Goal: Task Accomplishment & Management: Manage account settings

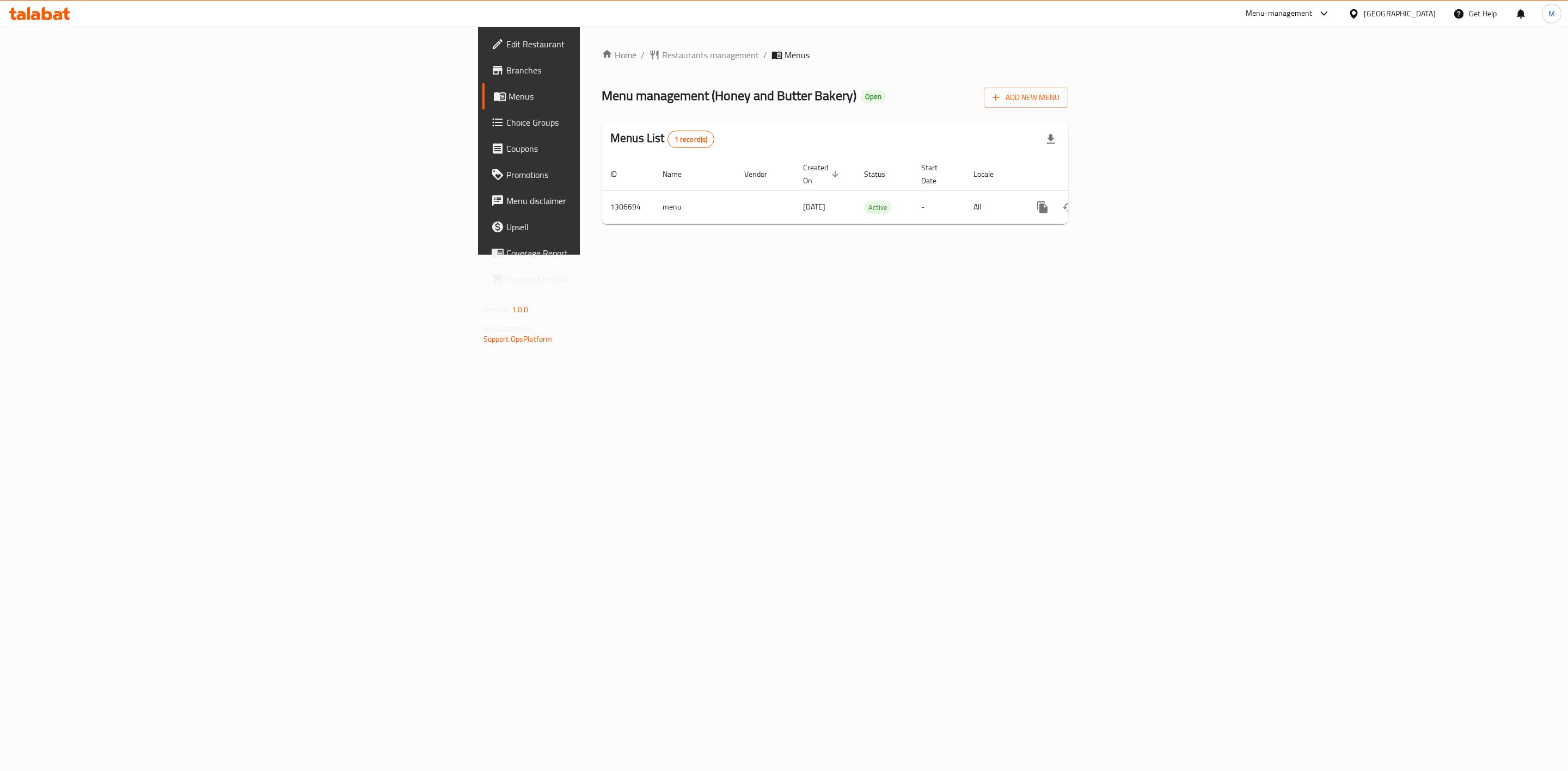
click at [508, 98] on span "Menus" at bounding box center [620, 96] width 223 height 13
click at [508, 99] on span "Menus" at bounding box center [620, 96] width 223 height 13
click at [1127, 201] on icon "enhanced table" at bounding box center [1121, 207] width 13 height 13
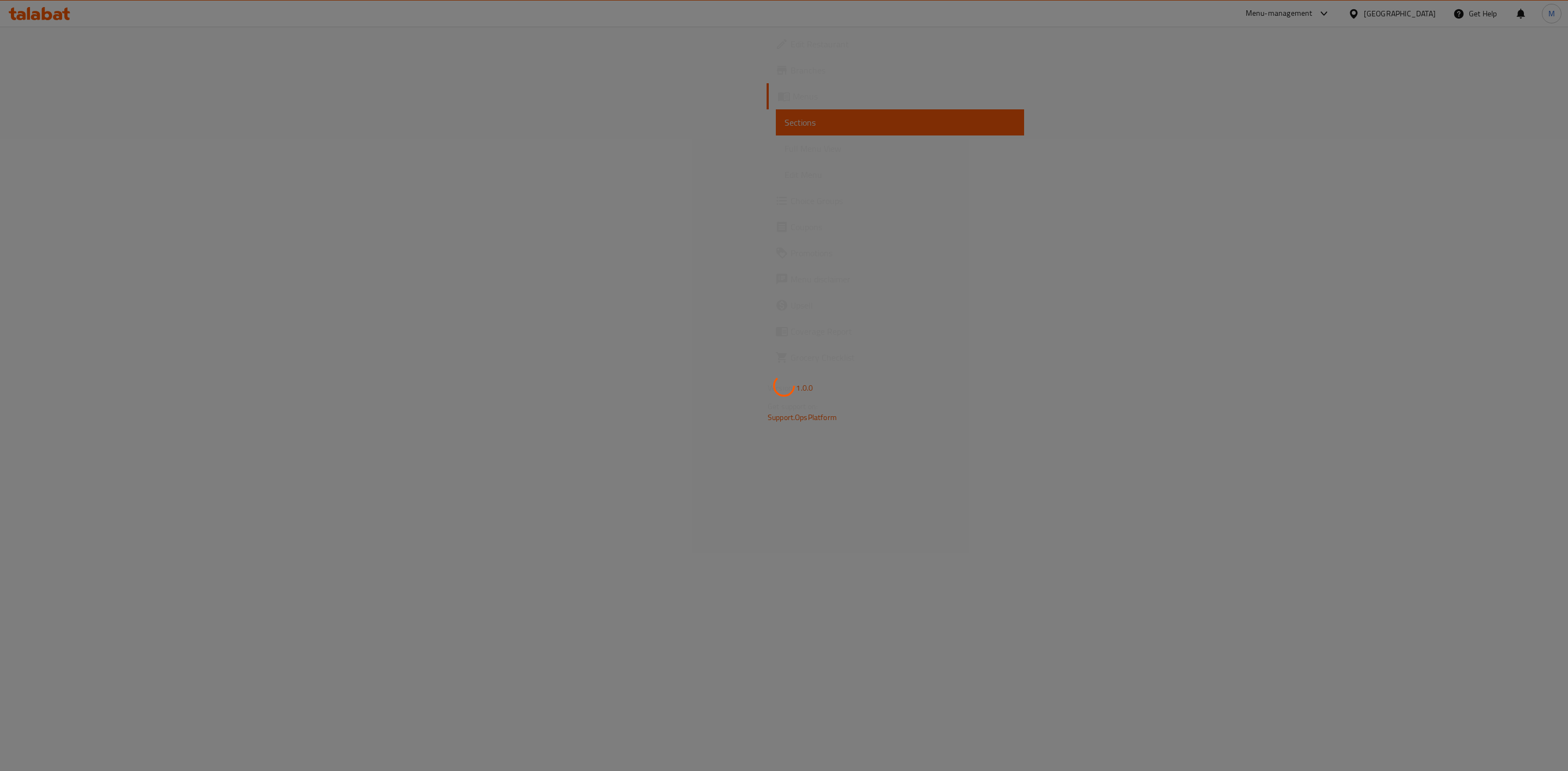
click at [80, 148] on div at bounding box center [784, 385] width 1568 height 771
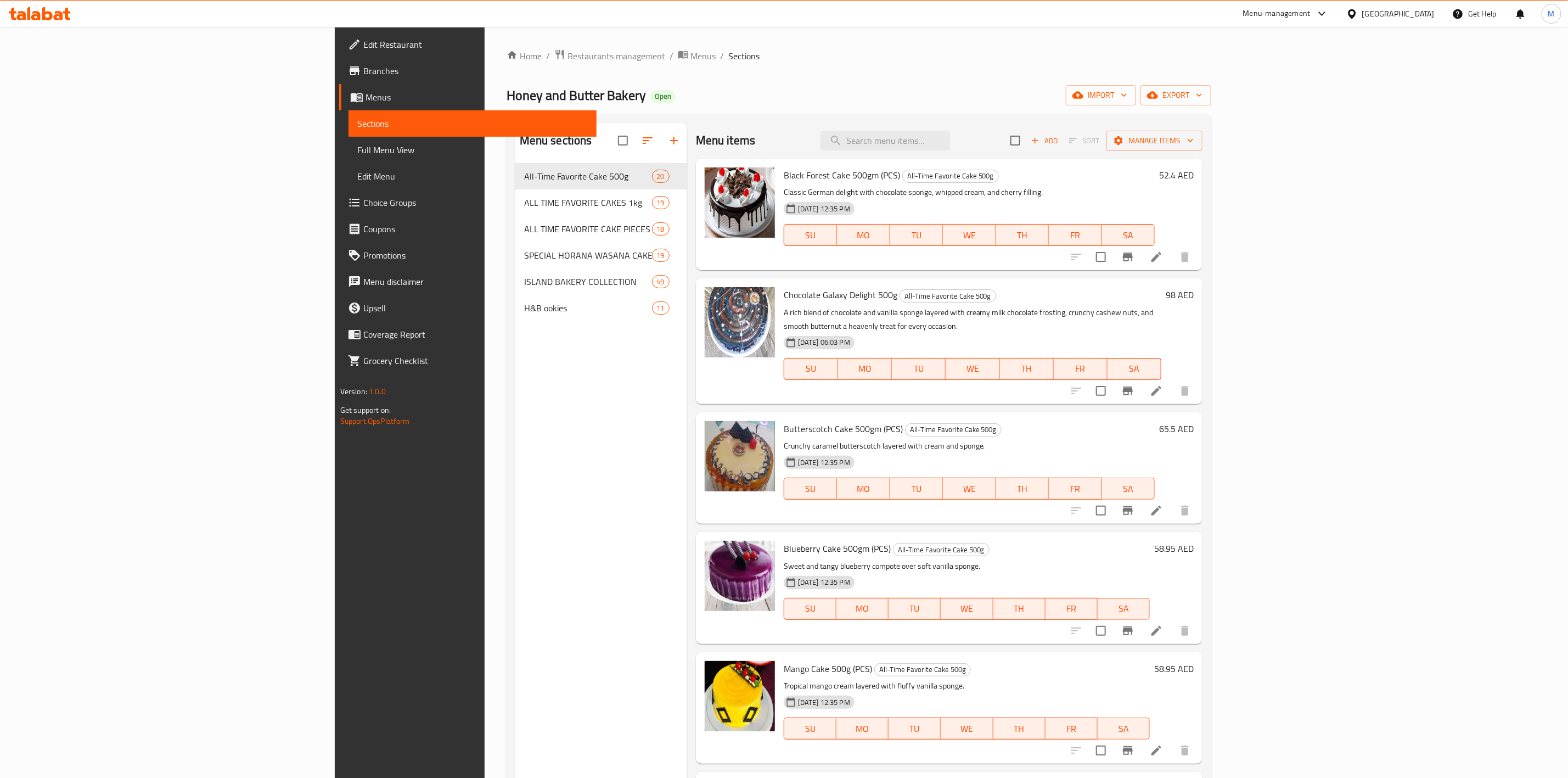
click at [357, 150] on span "Full Menu View" at bounding box center [473, 149] width 231 height 13
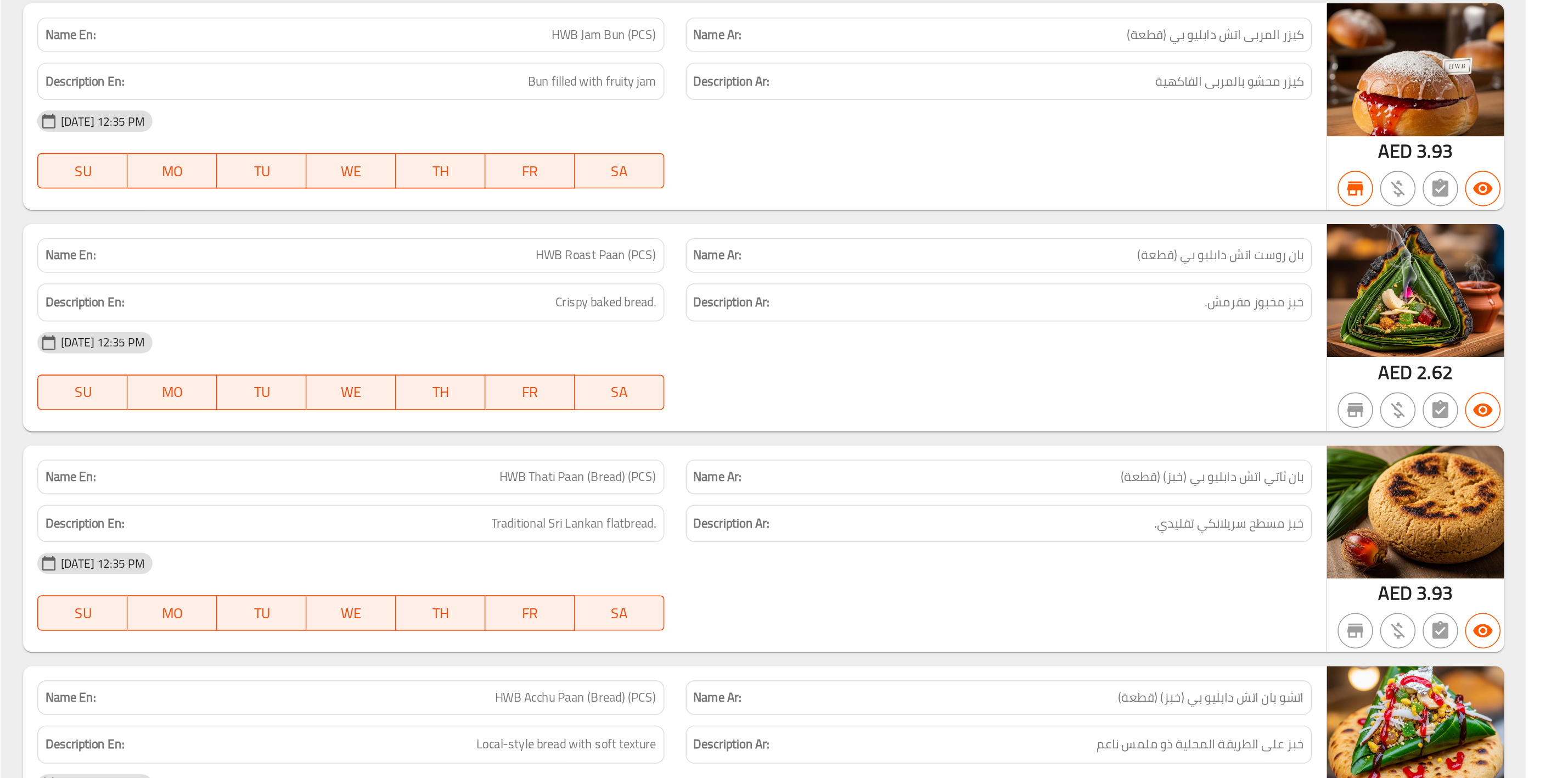
scroll to position [11299, 0]
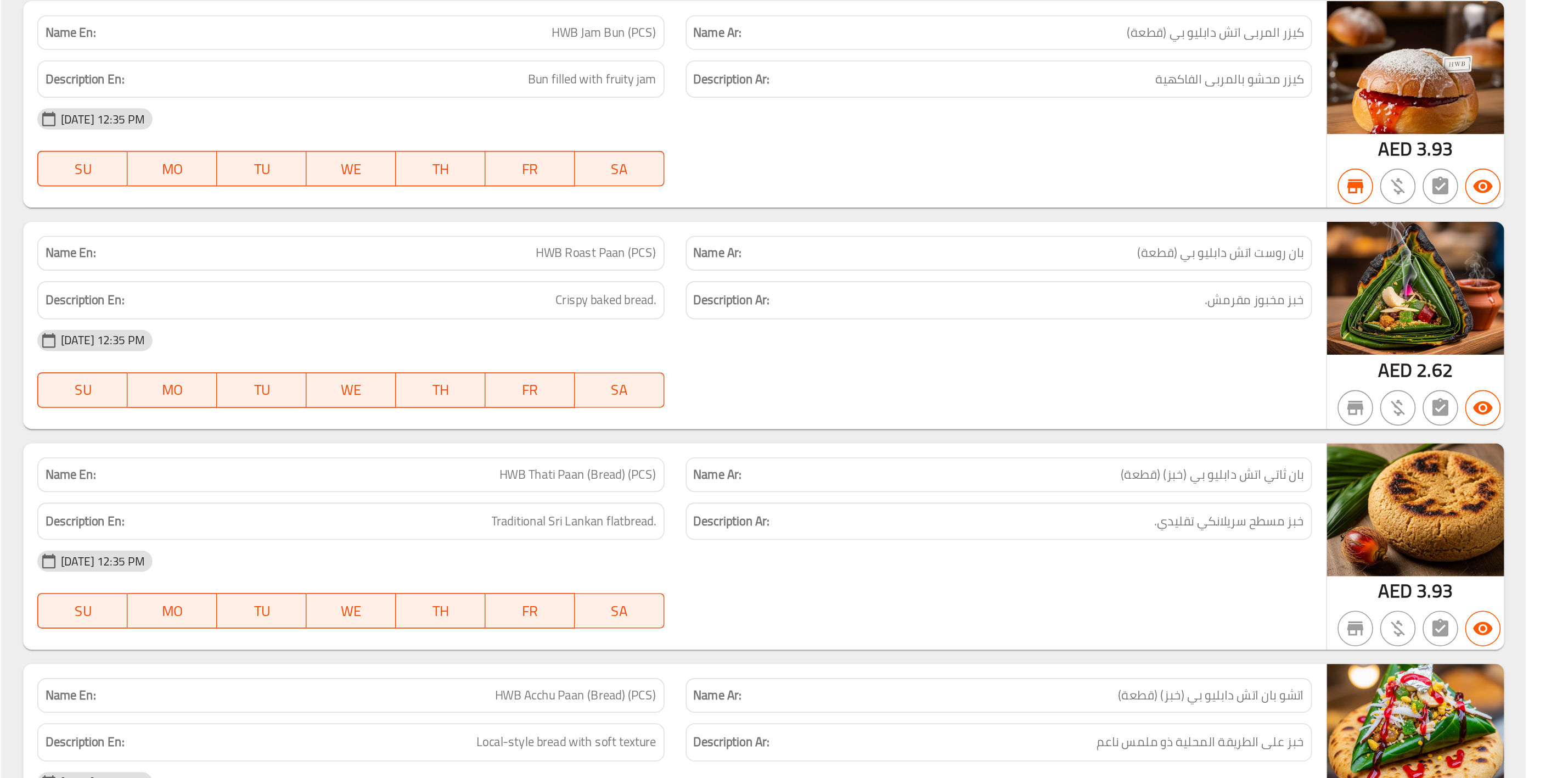
click at [1396, 459] on span "بان روست اتش دابليو بي (قطعة)" at bounding box center [1358, 453] width 103 height 12
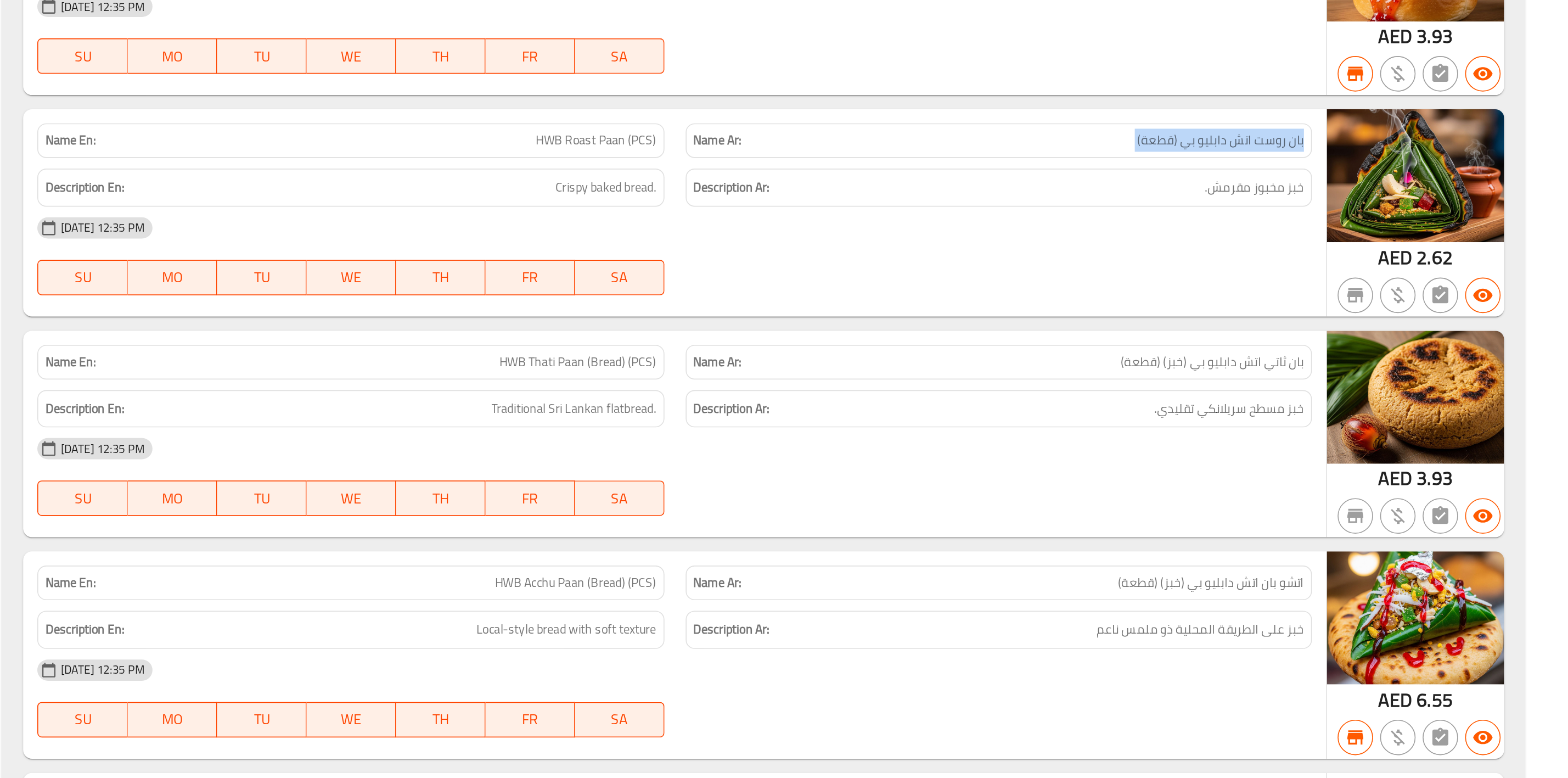
scroll to position [11370, 0]
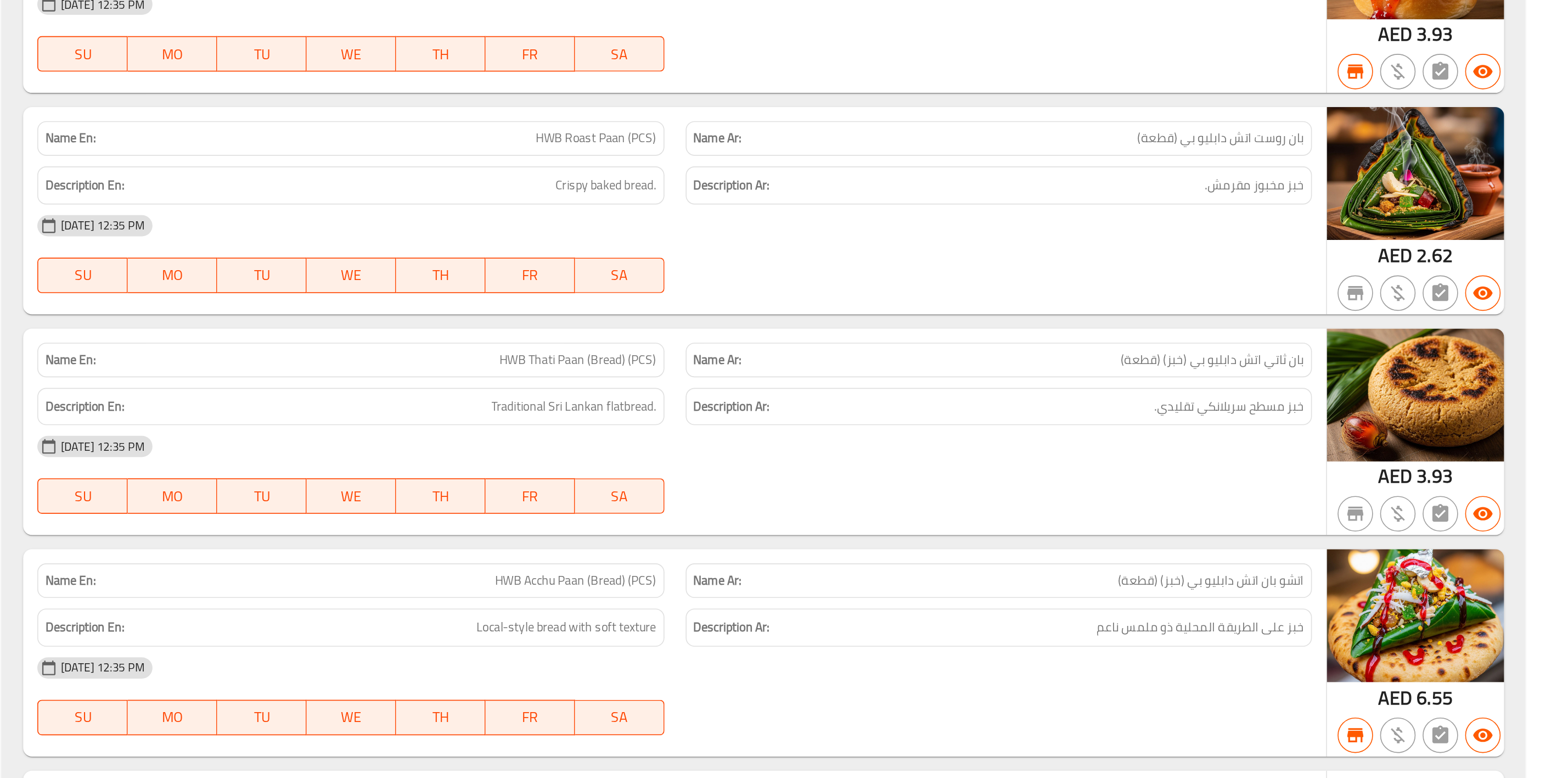
click at [1361, 524] on span "بان ثاتي اتش دابليو بي (خبز) (قطعة)" at bounding box center [1352, 518] width 114 height 12
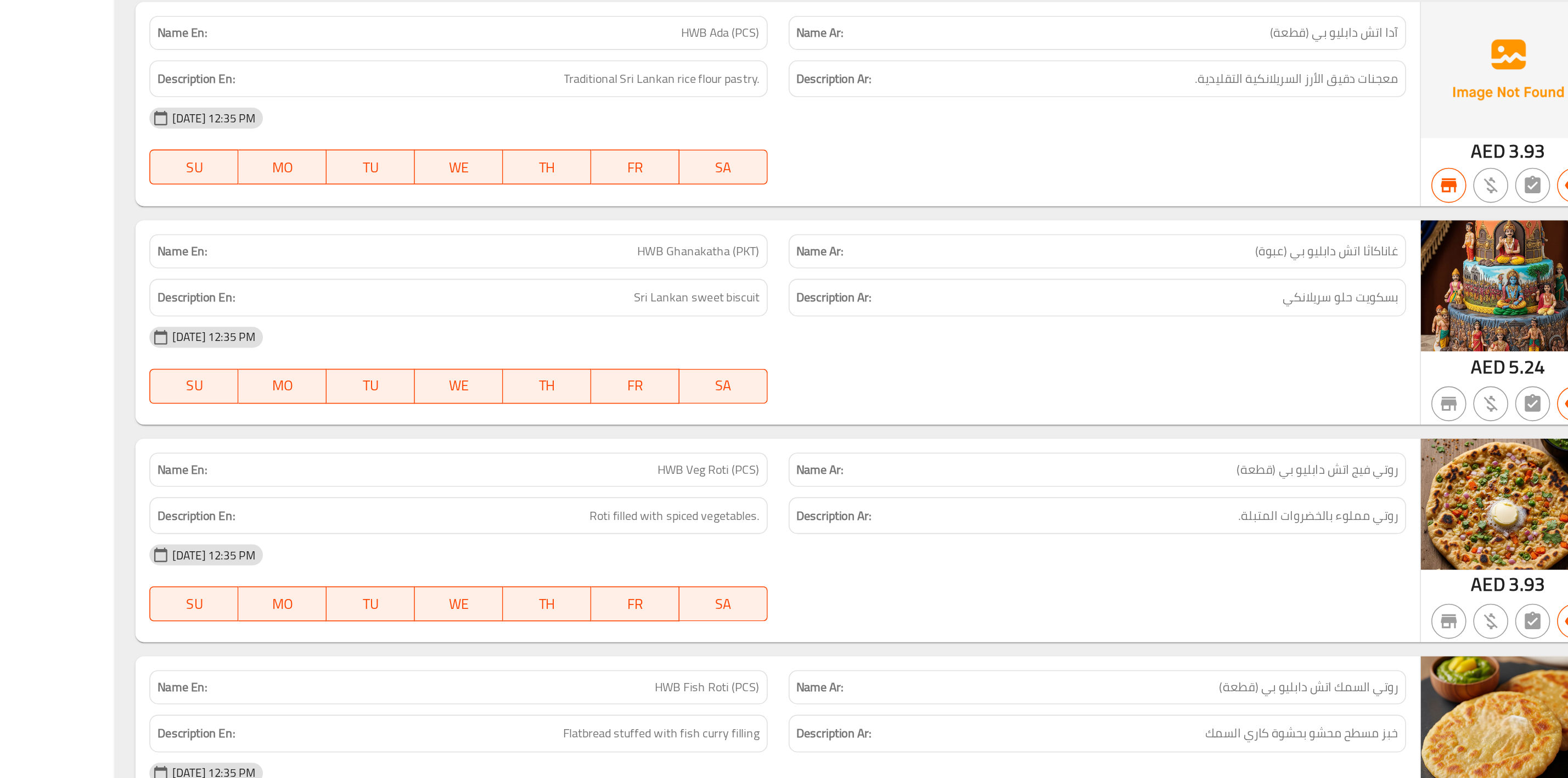
scroll to position [12131, 0]
